Goal: Task Accomplishment & Management: Use online tool/utility

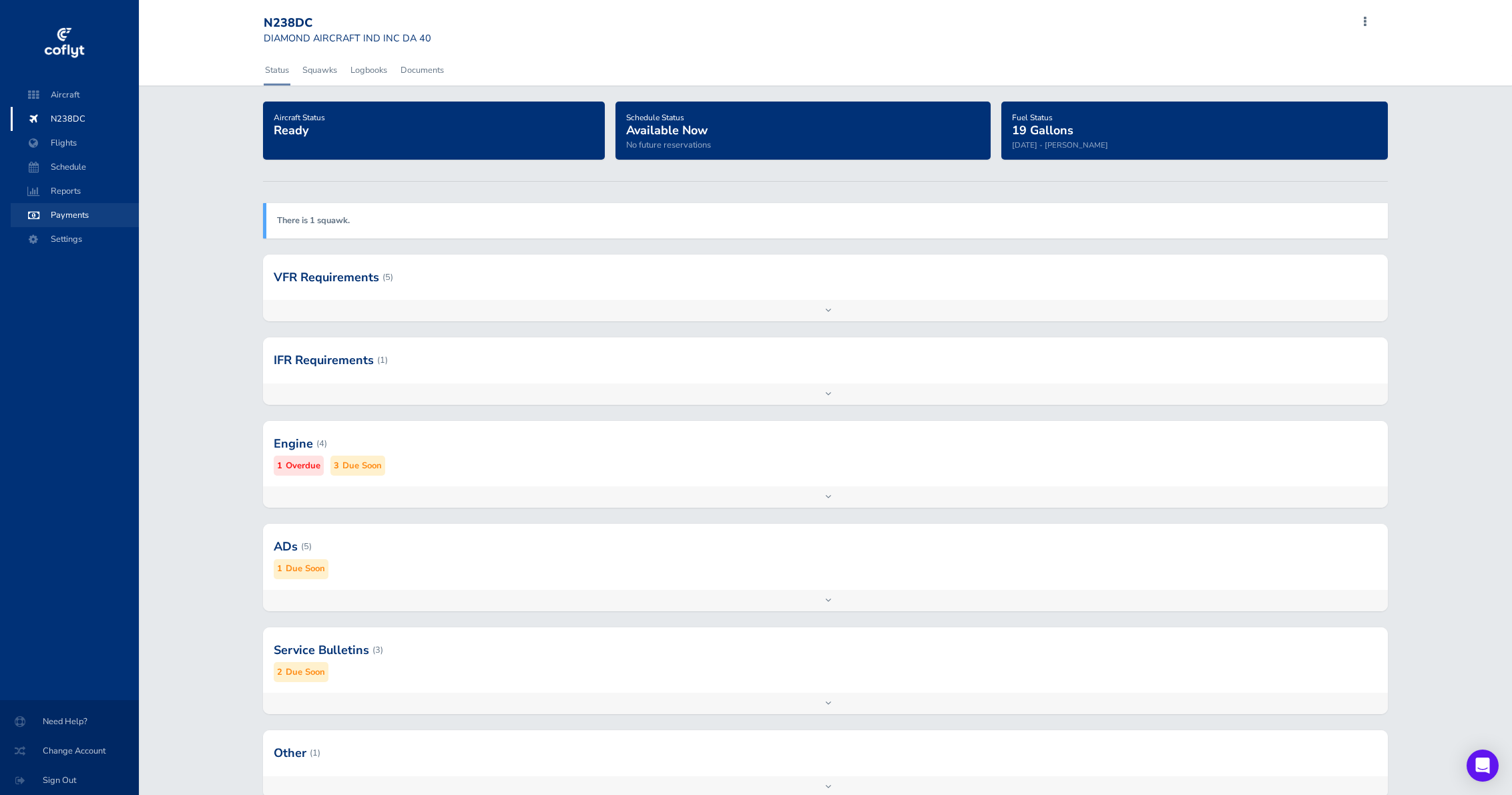
click at [81, 207] on span "Payments" at bounding box center [75, 215] width 101 height 24
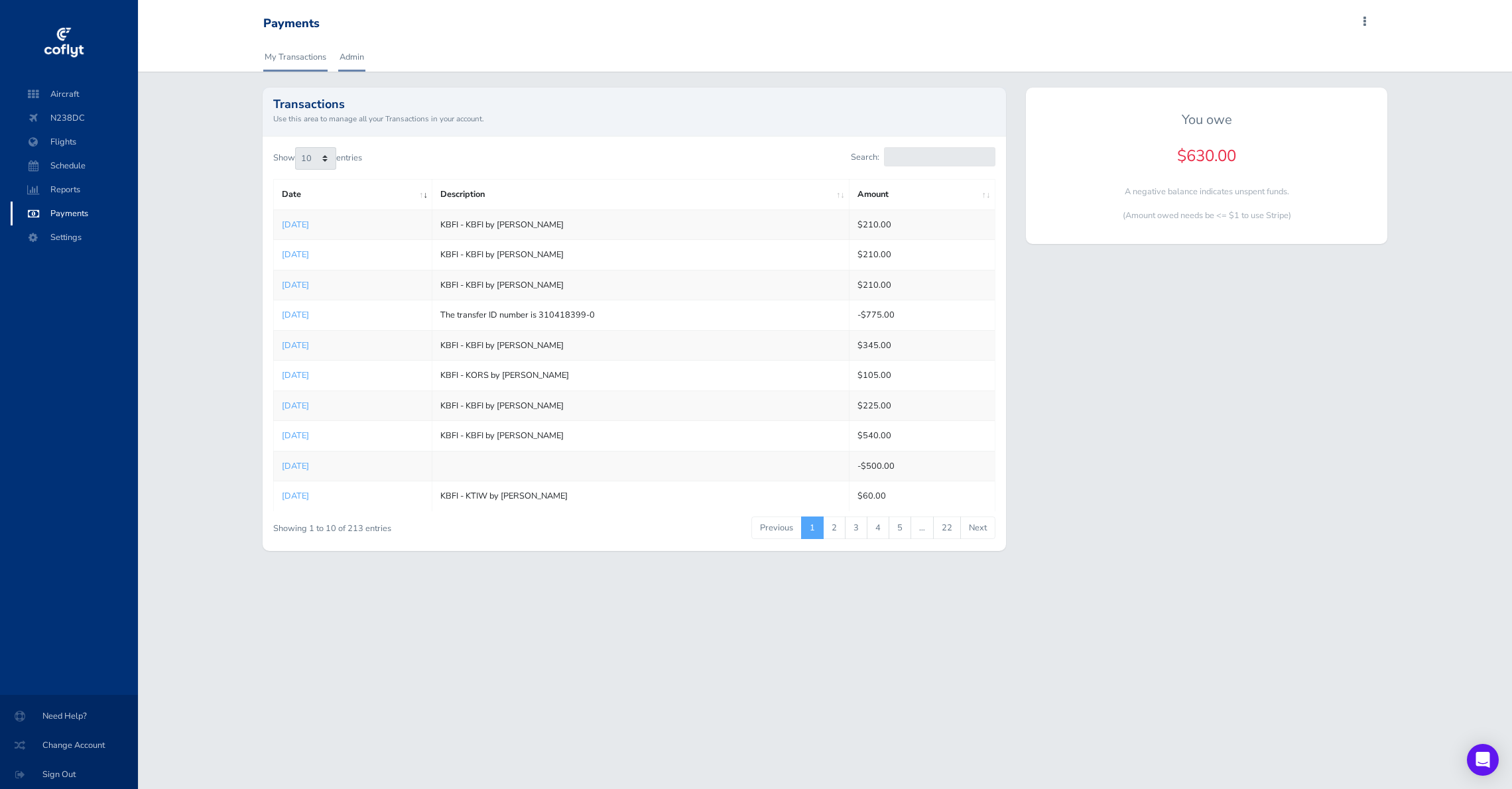
drag, startPoint x: 361, startPoint y: 56, endPoint x: 398, endPoint y: 65, distance: 38.1
click at [360, 58] on link "Admin" at bounding box center [352, 57] width 28 height 29
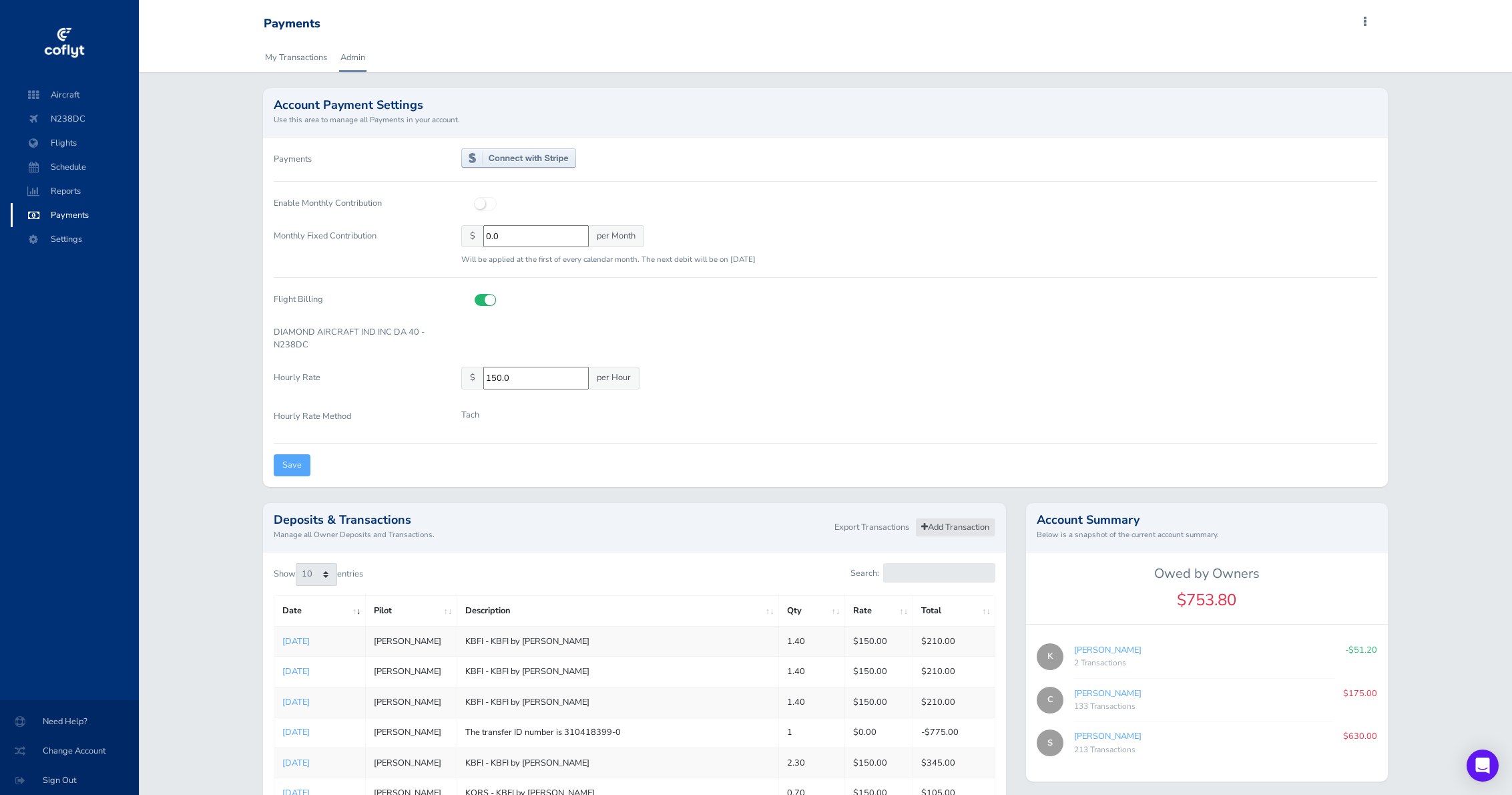
click at [965, 528] on link "Add Transaction" at bounding box center [955, 527] width 80 height 19
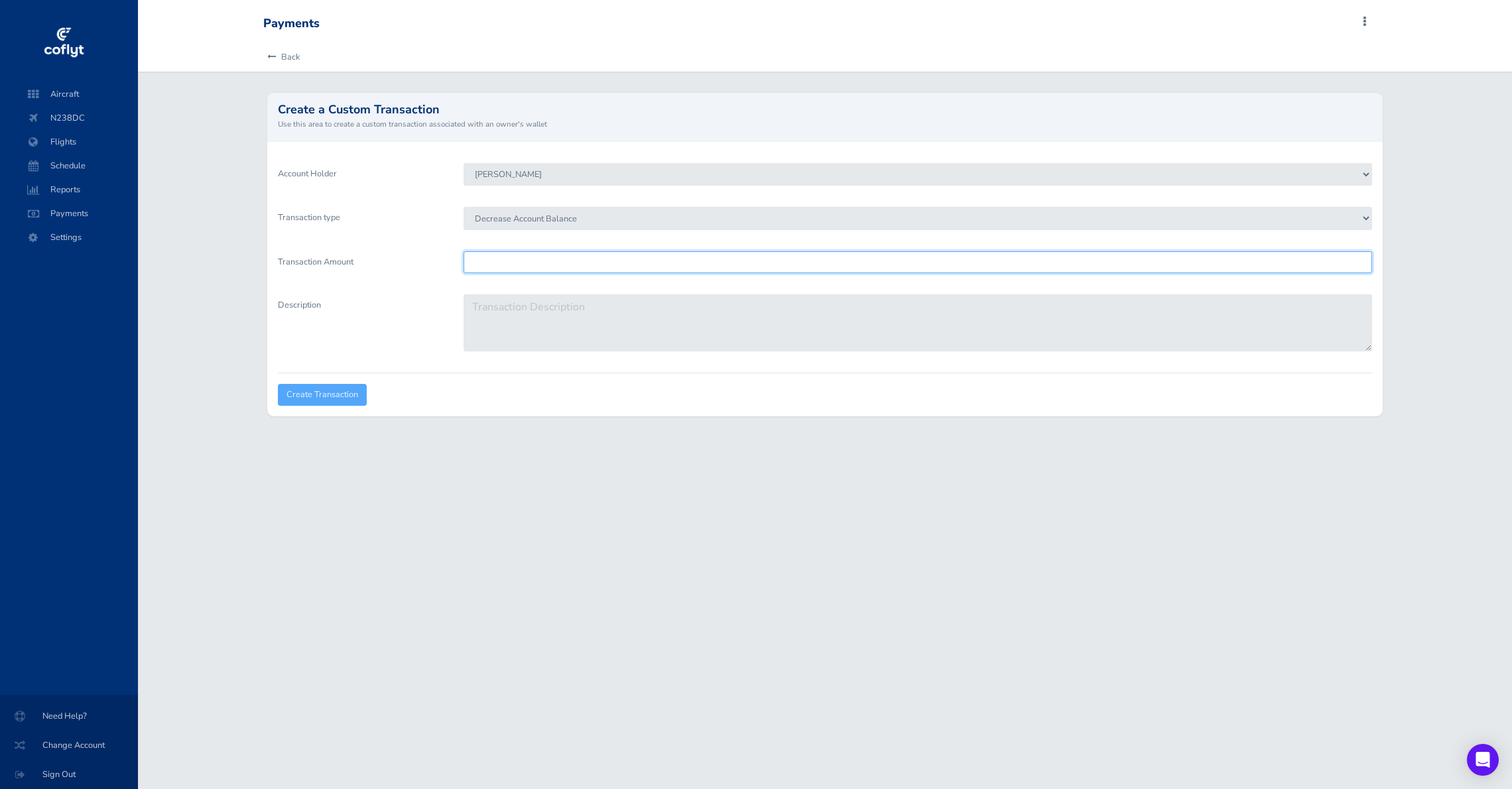
click at [559, 264] on input "Transaction Amount" at bounding box center [918, 262] width 909 height 22
type input "630"
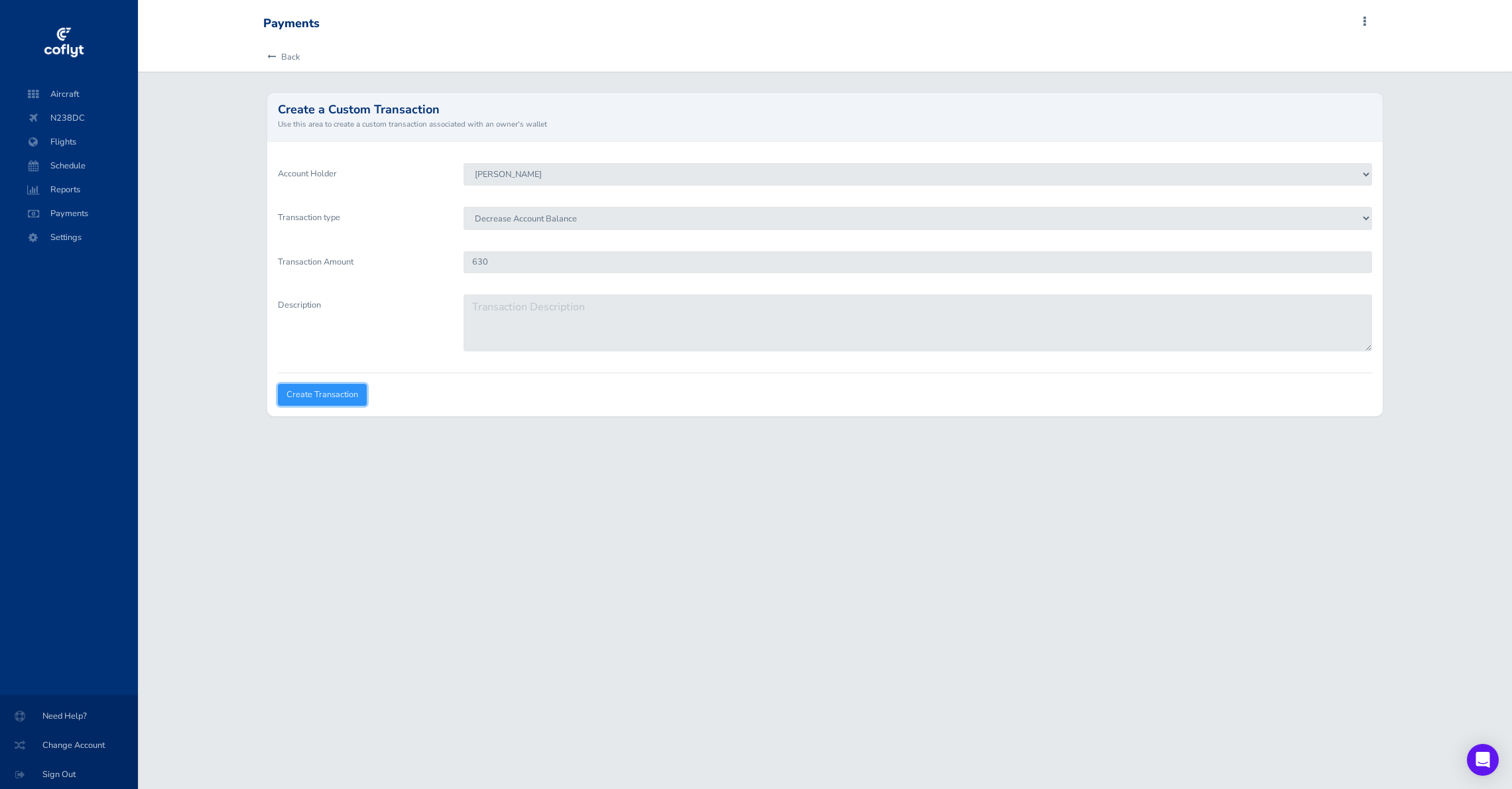
click at [345, 394] on input "Create Transaction" at bounding box center [322, 394] width 89 height 22
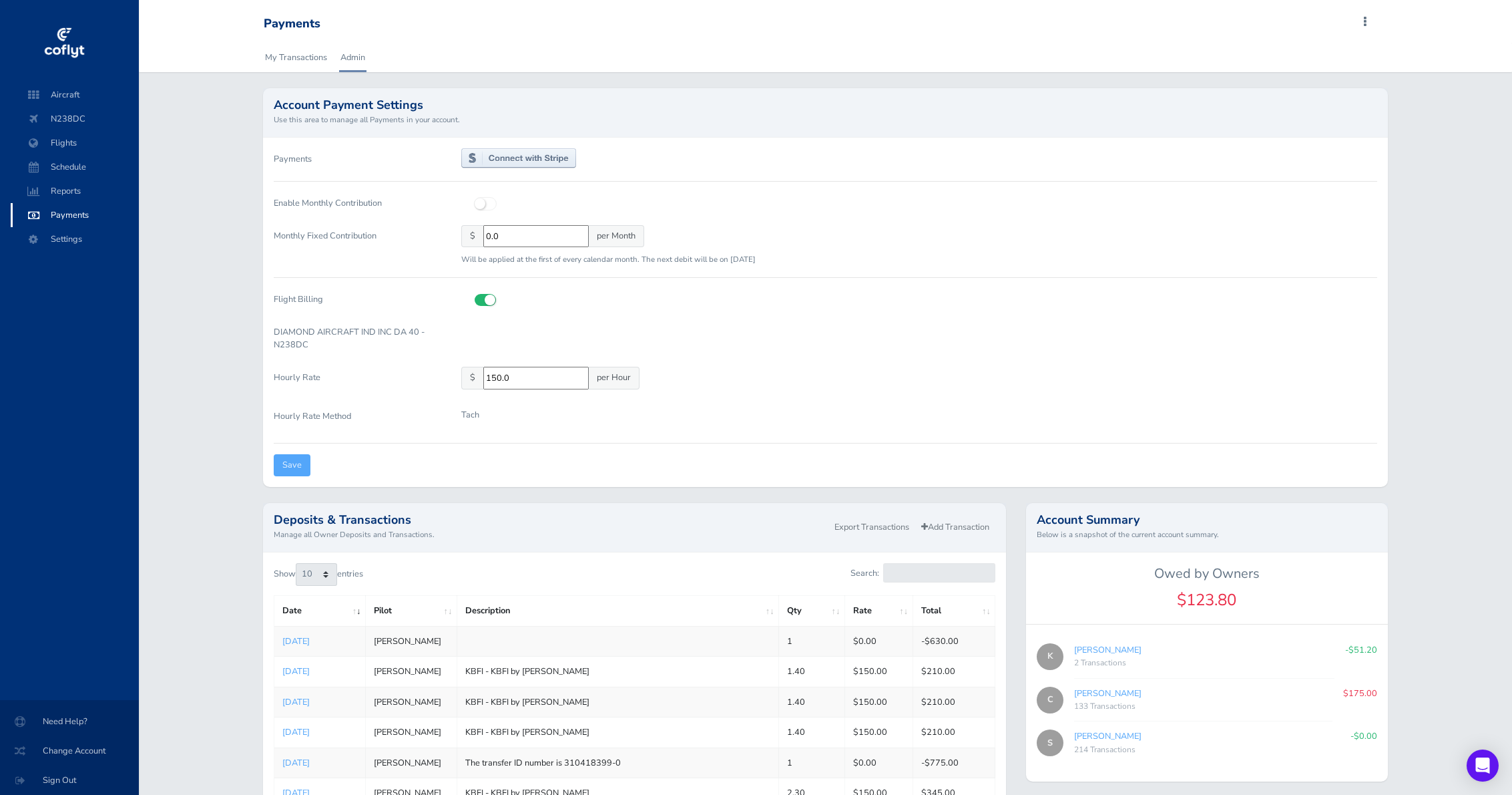
click at [190, 118] on div "My Transactions Admin Account Payment Settings Use this area to manage all Paym…" at bounding box center [825, 513] width 1373 height 942
